Goal: Task Accomplishment & Management: Manage account settings

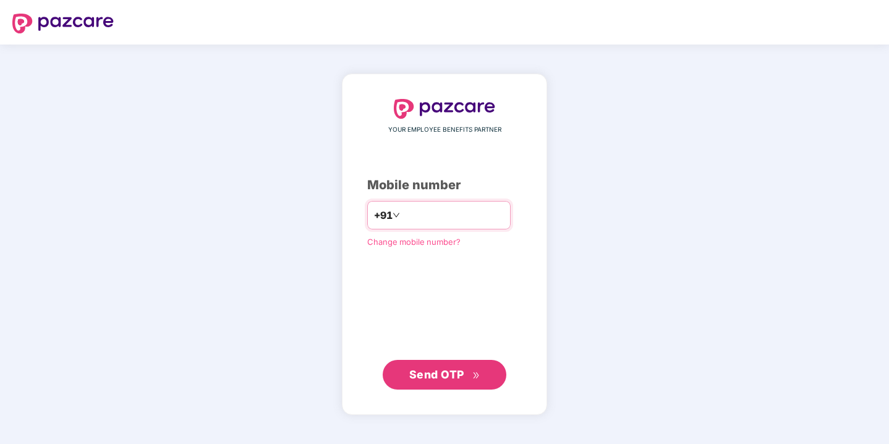
click at [437, 218] on input "number" at bounding box center [453, 215] width 101 height 20
type input "**********"
click at [437, 380] on span "Send OTP" at bounding box center [444, 374] width 71 height 17
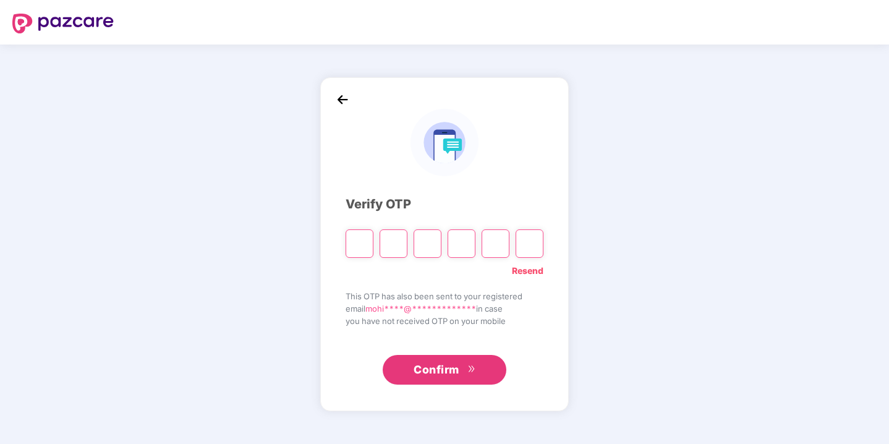
type input "*"
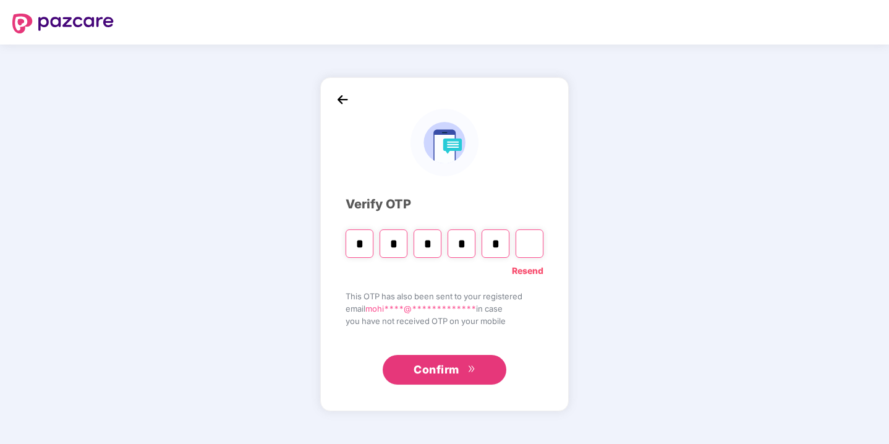
type input "*"
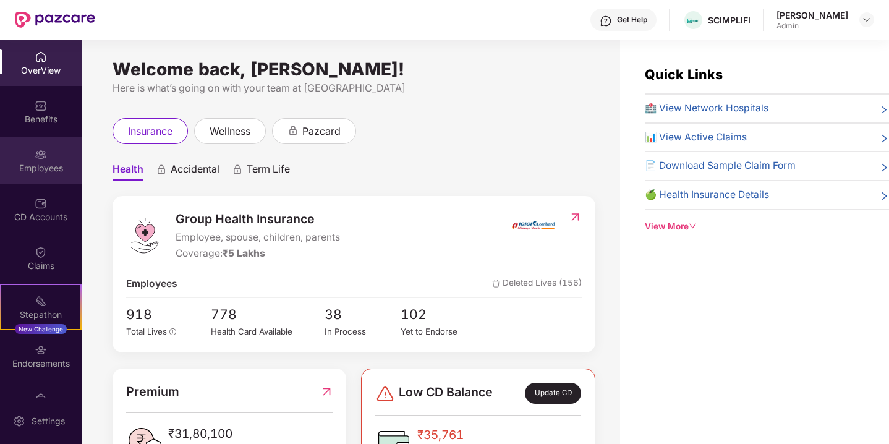
click at [35, 160] on img at bounding box center [41, 154] width 12 height 12
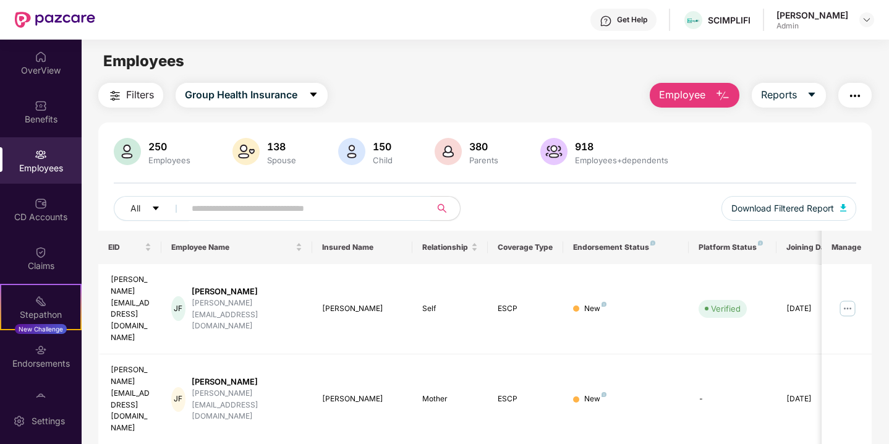
click at [236, 216] on input "text" at bounding box center [303, 208] width 222 height 19
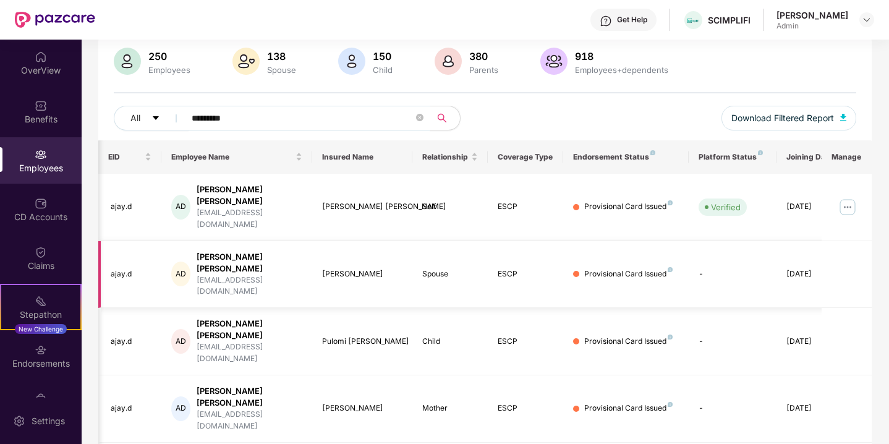
scroll to position [0, 31]
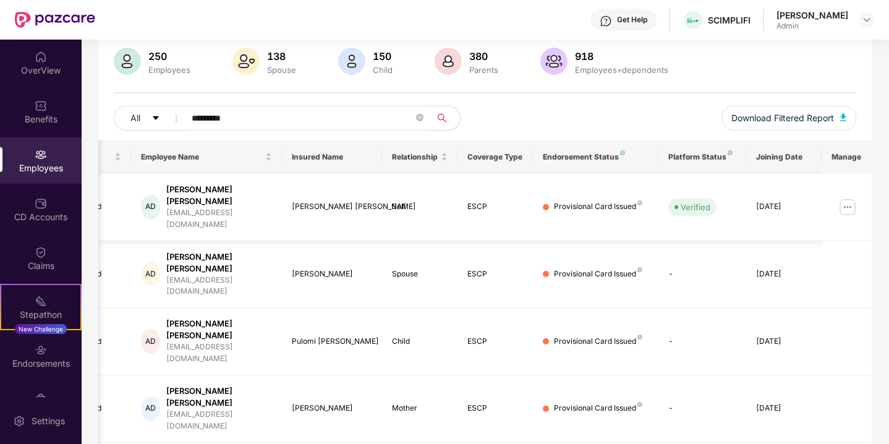
type input "*********"
click at [613, 201] on div "Provisional Card Issued" at bounding box center [598, 207] width 88 height 12
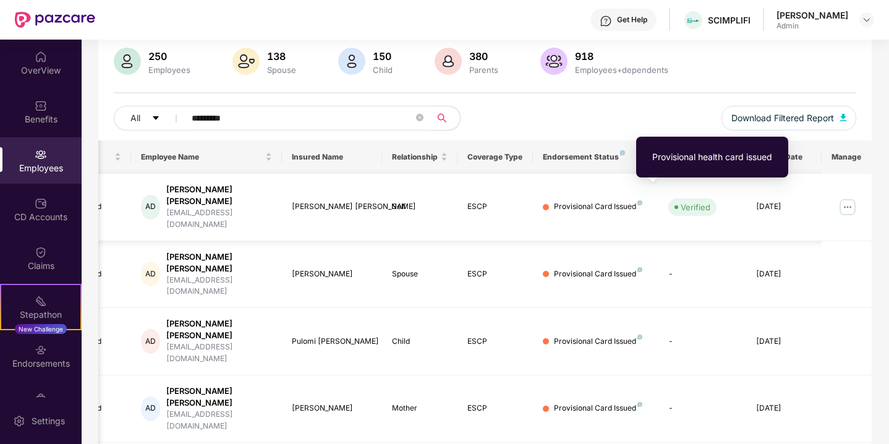
click at [638, 200] on img at bounding box center [640, 202] width 5 height 5
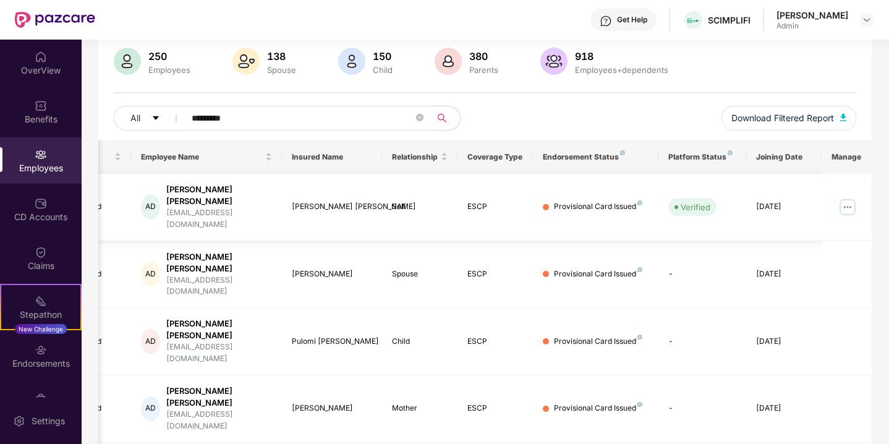
click at [847, 197] on img at bounding box center [848, 207] width 20 height 20
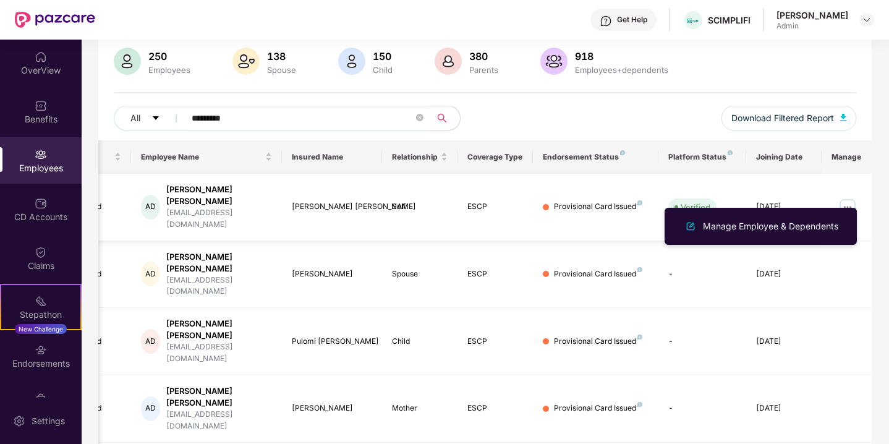
click at [521, 201] on div "ESCP" at bounding box center [496, 207] width 56 height 12
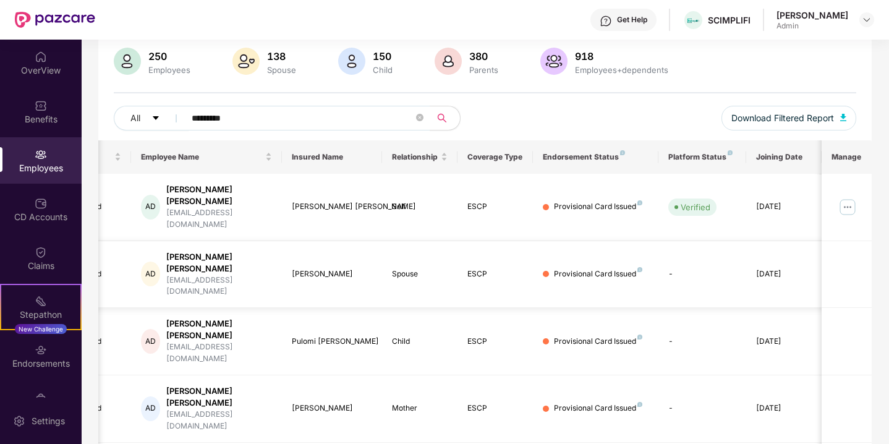
scroll to position [0, 0]
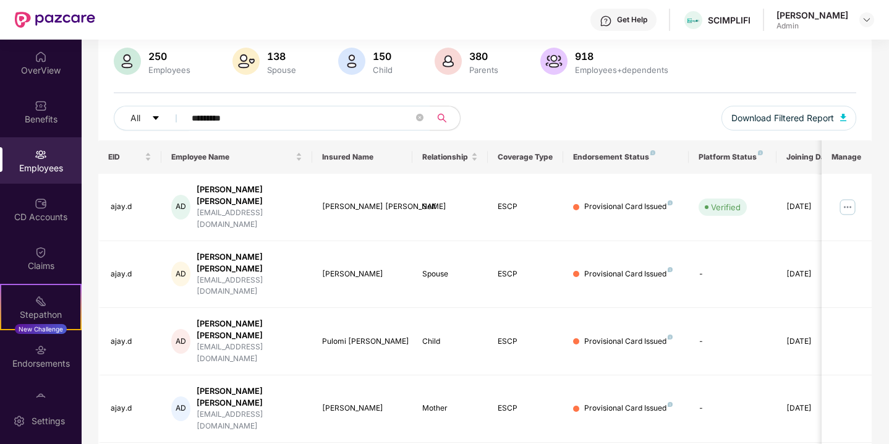
click at [257, 417] on div "EID Employee Name Insured Name Relationship Coverage Type Endorsement Status Pl…" at bounding box center [485, 347] width 774 height 414
drag, startPoint x: 135, startPoint y: 195, endPoint x: 104, endPoint y: 197, distance: 31.6
click at [104, 197] on td "ajay.d" at bounding box center [129, 207] width 63 height 67
click at [456, 418] on div "EID Employee Name Insured Name Relationship Coverage Type Endorsement Status Pl…" at bounding box center [485, 347] width 774 height 414
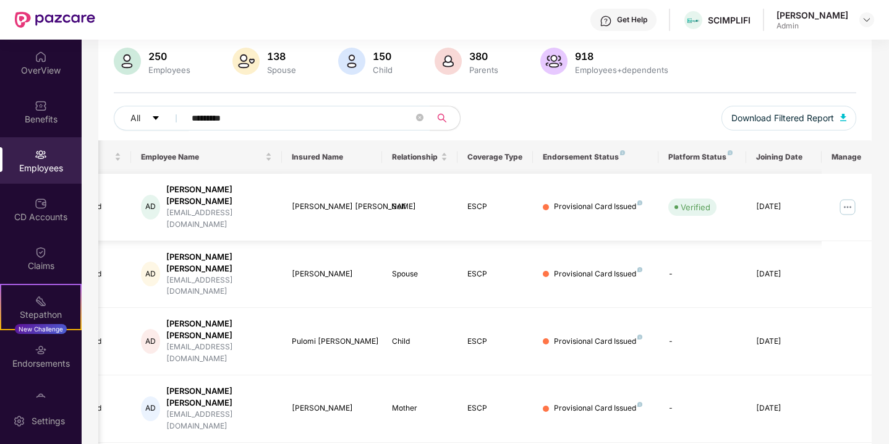
click at [849, 197] on img at bounding box center [848, 207] width 20 height 20
click at [634, 375] on td "Provisional Card Issued" at bounding box center [596, 408] width 126 height 67
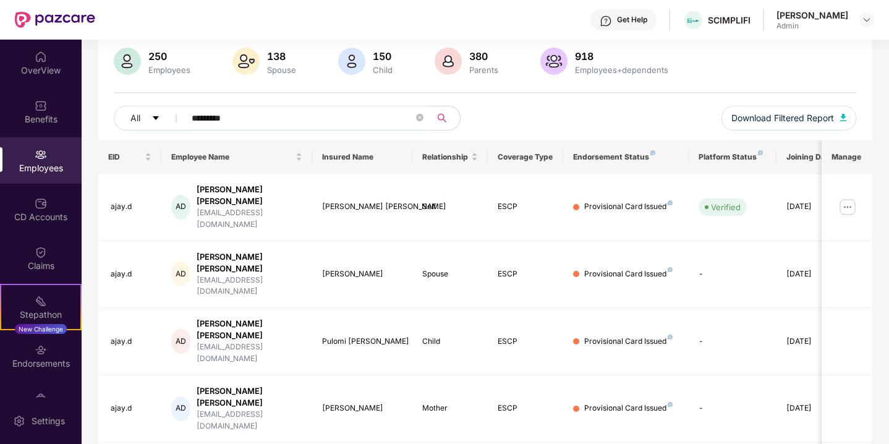
click at [43, 164] on div "Employees" at bounding box center [41, 168] width 82 height 12
click at [26, 161] on div "Employees" at bounding box center [41, 160] width 82 height 46
click at [418, 119] on icon "close-circle" at bounding box center [419, 117] width 7 height 7
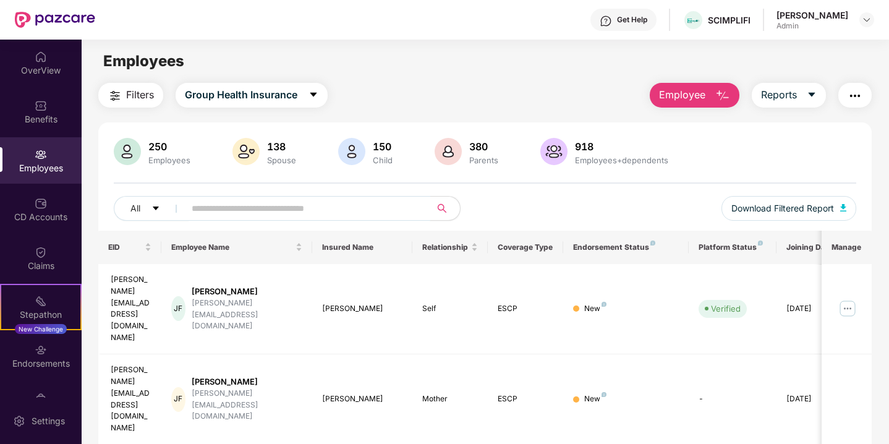
click at [217, 212] on input "text" at bounding box center [303, 208] width 222 height 19
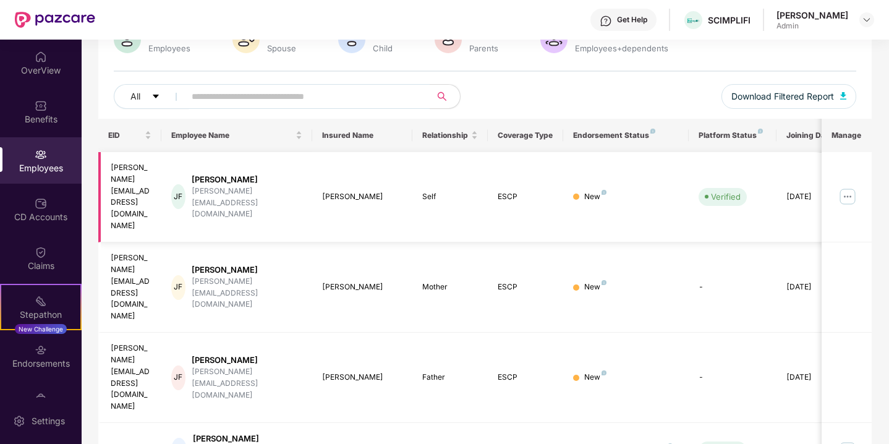
click at [844, 187] on img at bounding box center [848, 197] width 20 height 20
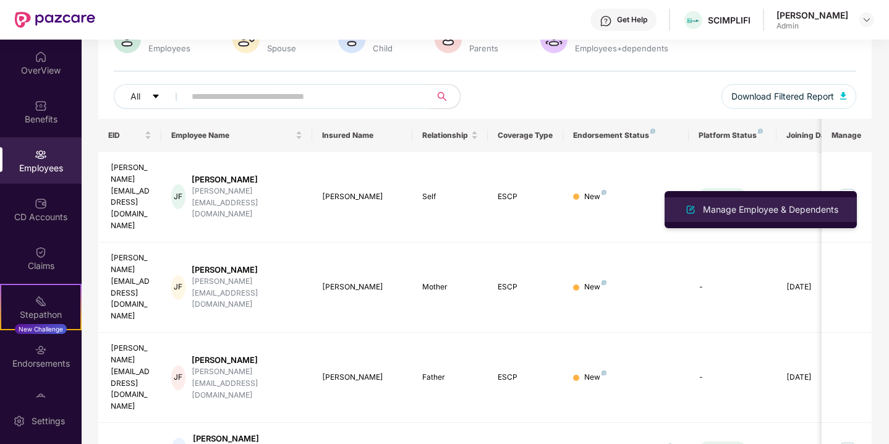
click at [757, 212] on div "Manage Employee & Dependents" at bounding box center [771, 210] width 140 height 14
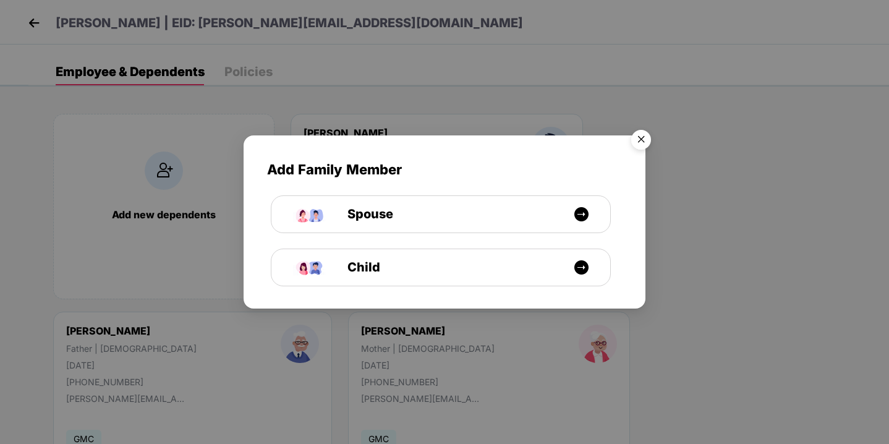
click at [640, 141] on img "Close" at bounding box center [641, 141] width 35 height 35
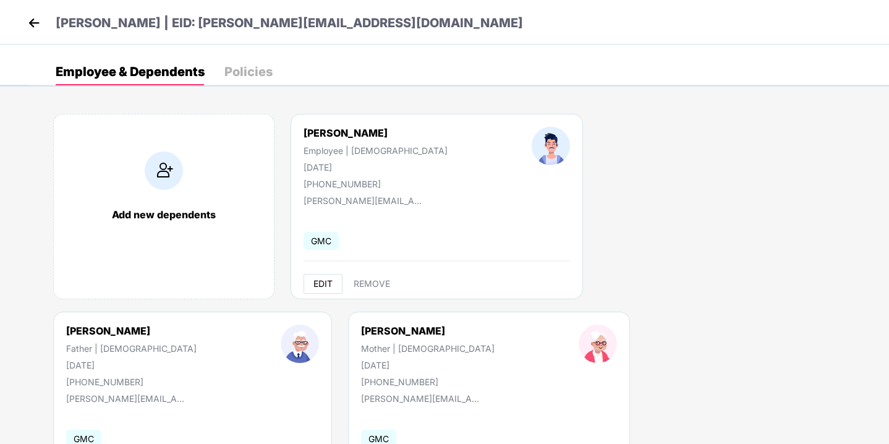
click at [318, 280] on span "EDIT" at bounding box center [323, 284] width 19 height 10
select select "****"
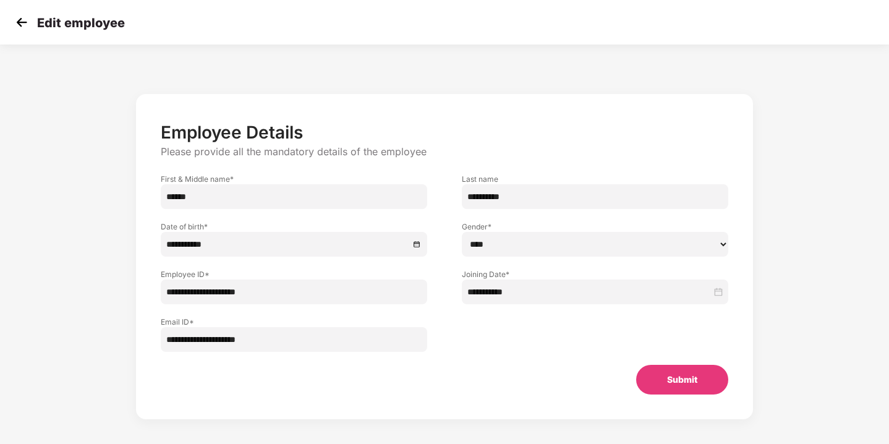
drag, startPoint x: 275, startPoint y: 292, endPoint x: 85, endPoint y: 270, distance: 191.1
click at [85, 270] on div "**********" at bounding box center [444, 269] width 741 height 362
click at [33, 19] on div "Edit employee" at bounding box center [68, 23] width 113 height 18
click at [17, 19] on img at bounding box center [21, 22] width 19 height 19
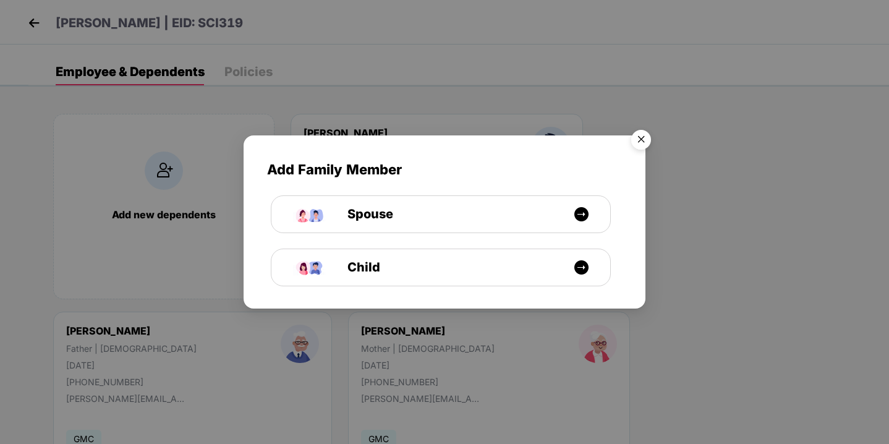
scroll to position [84, 0]
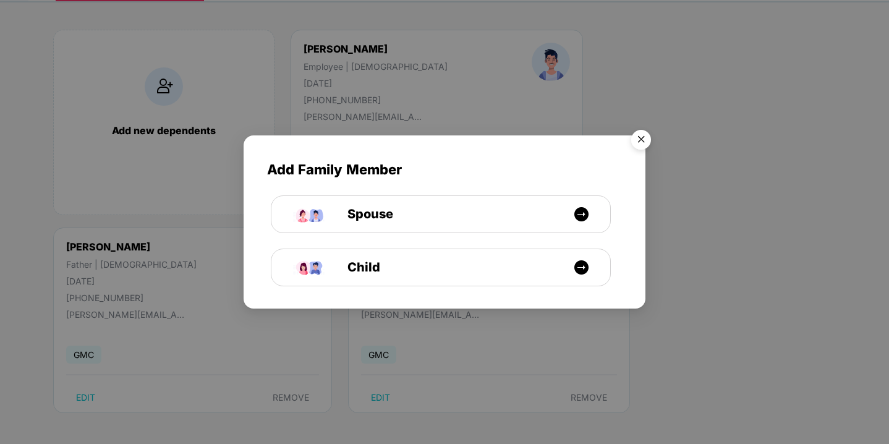
click at [656, 142] on img "Close" at bounding box center [641, 141] width 35 height 35
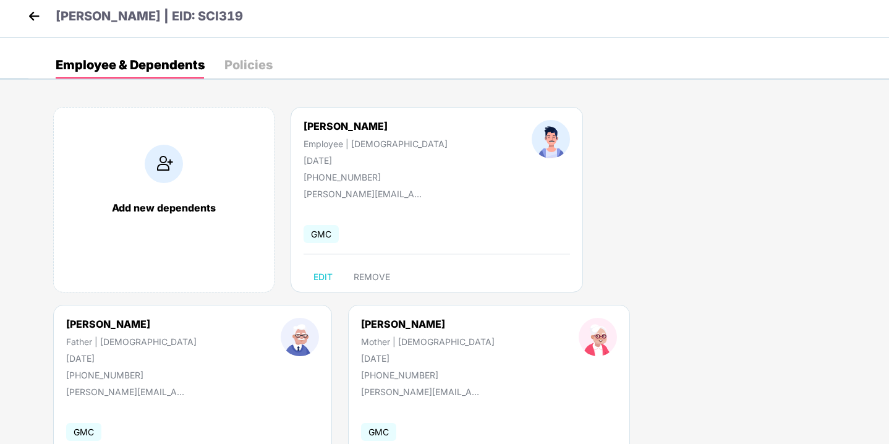
scroll to position [0, 0]
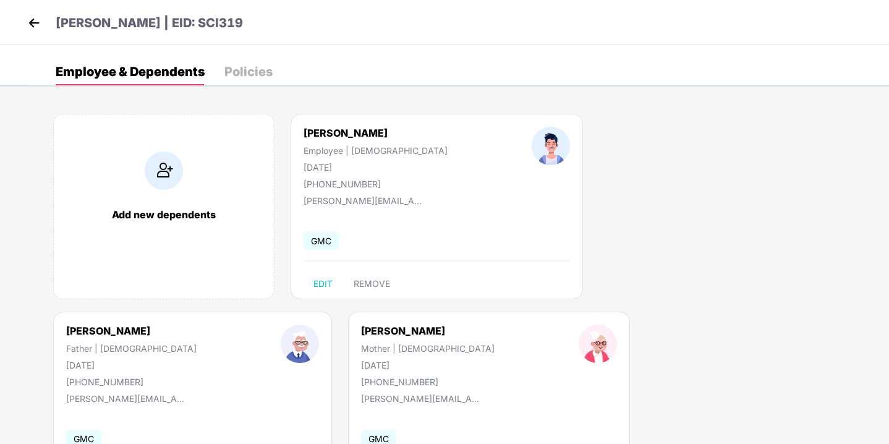
click at [34, 17] on img at bounding box center [34, 23] width 19 height 19
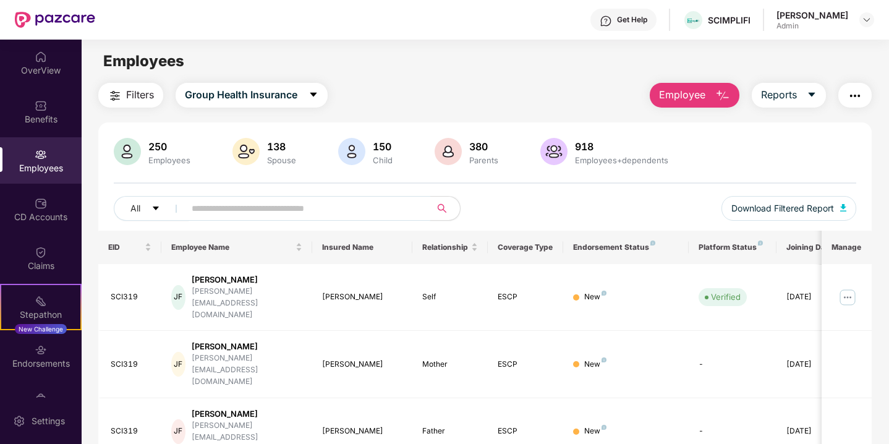
click at [264, 212] on input "text" at bounding box center [303, 208] width 222 height 19
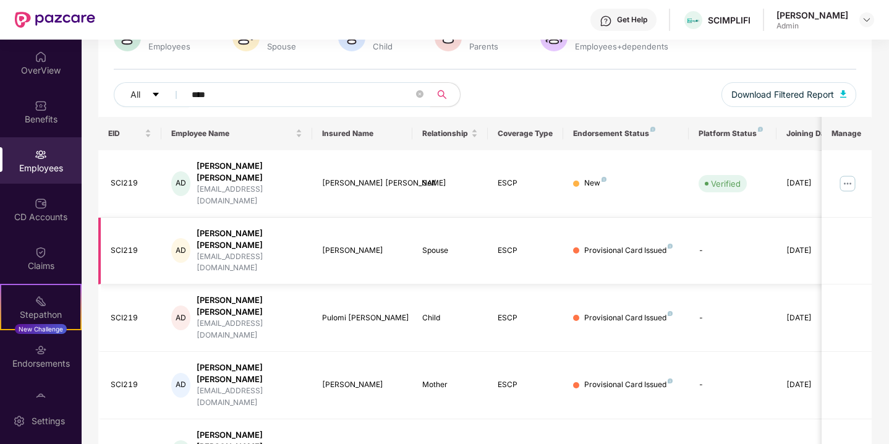
scroll to position [113, 0]
type input "****"
